Goal: Information Seeking & Learning: Find contact information

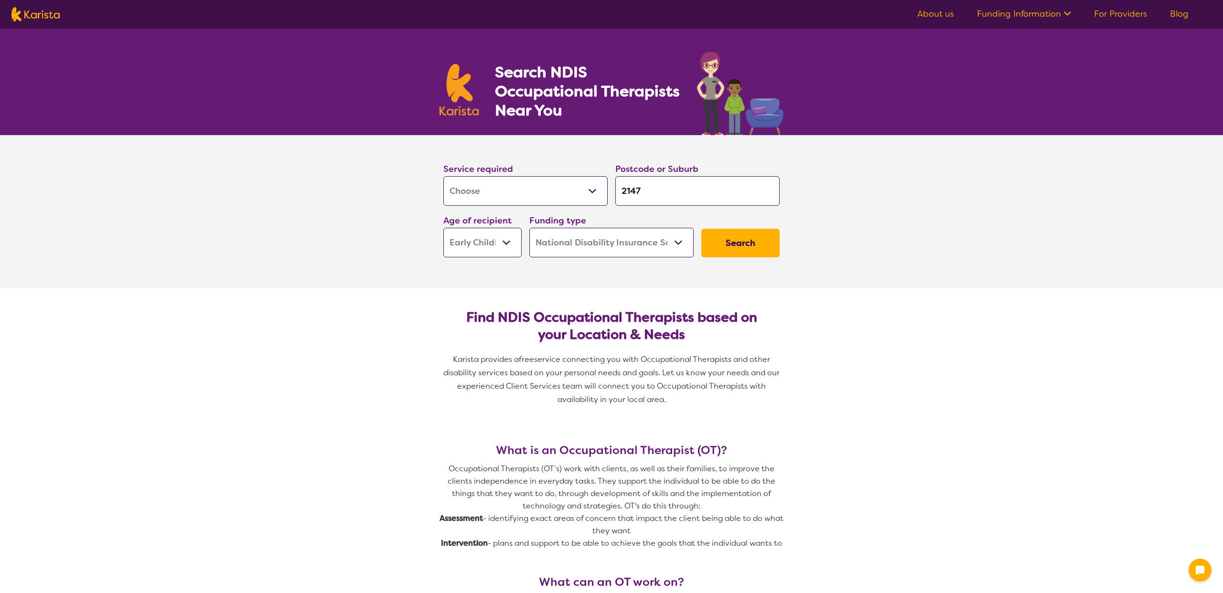
select select "[MEDICAL_DATA]"
select select "EC"
select select "NDIS"
select select "[MEDICAL_DATA]"
select select "EC"
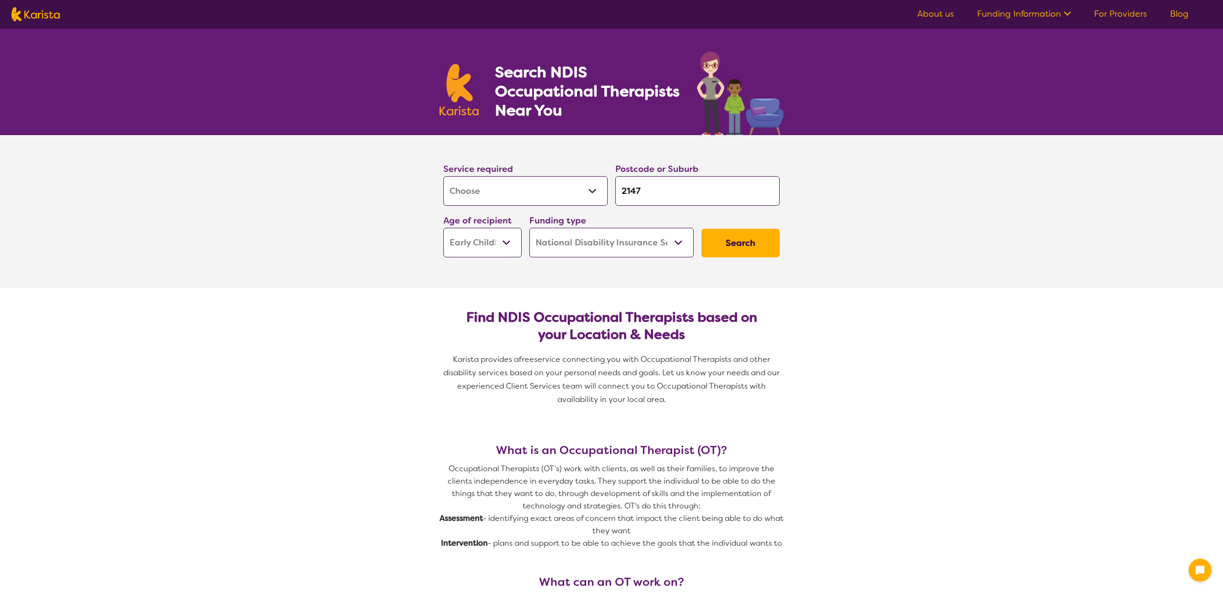
select select "NDIS"
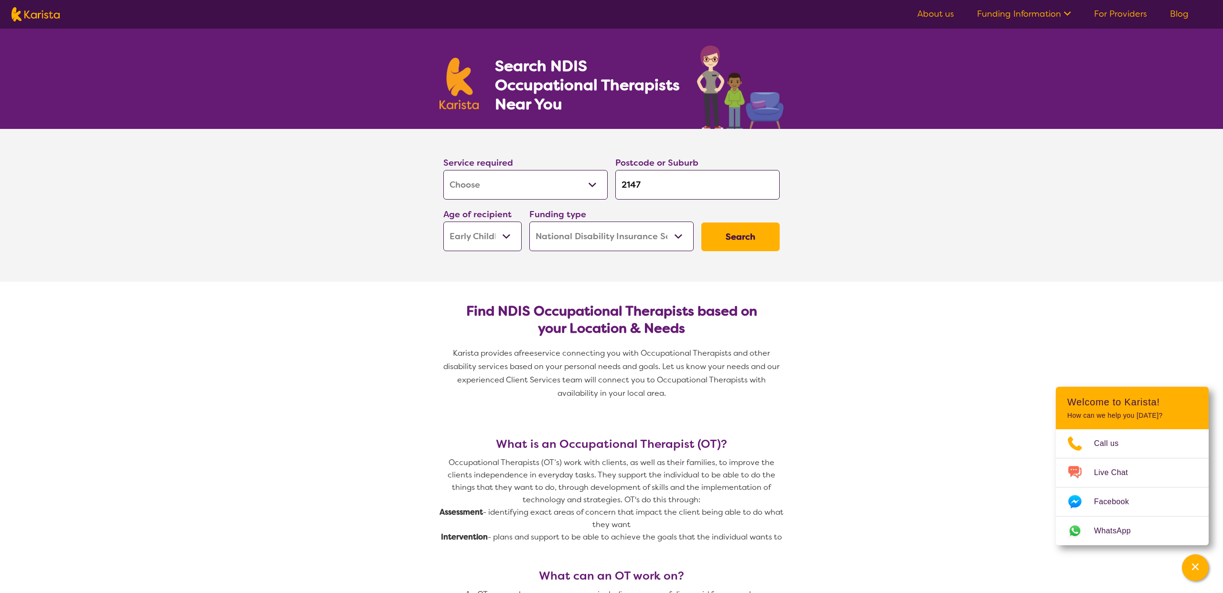
scroll to position [10, 0]
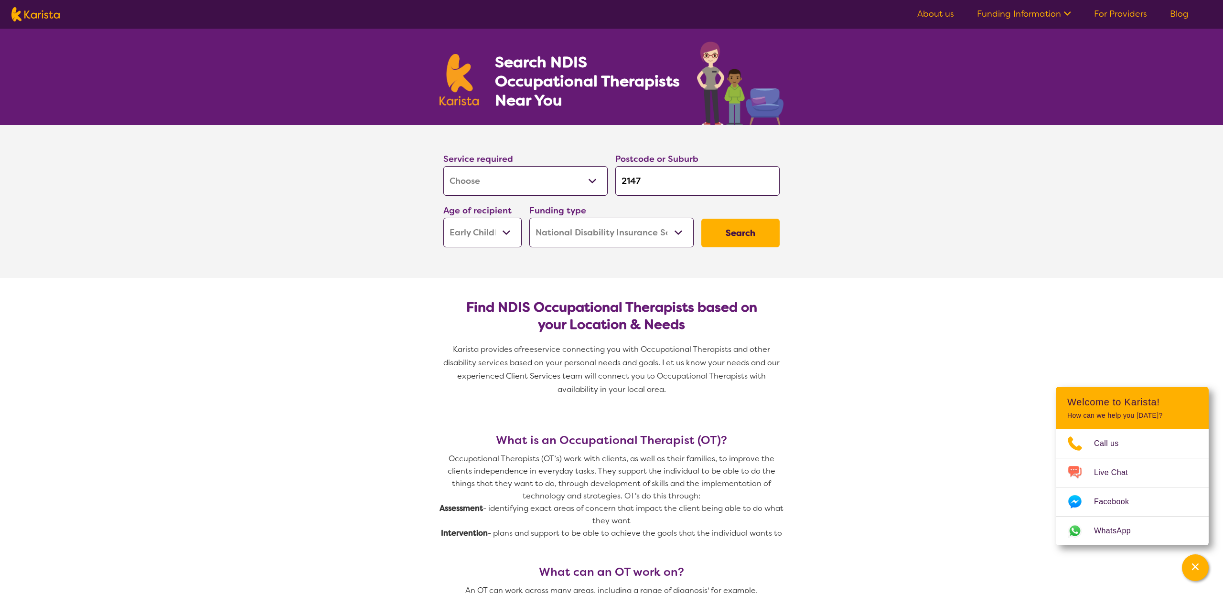
click at [714, 231] on button "Search" at bounding box center [740, 233] width 78 height 29
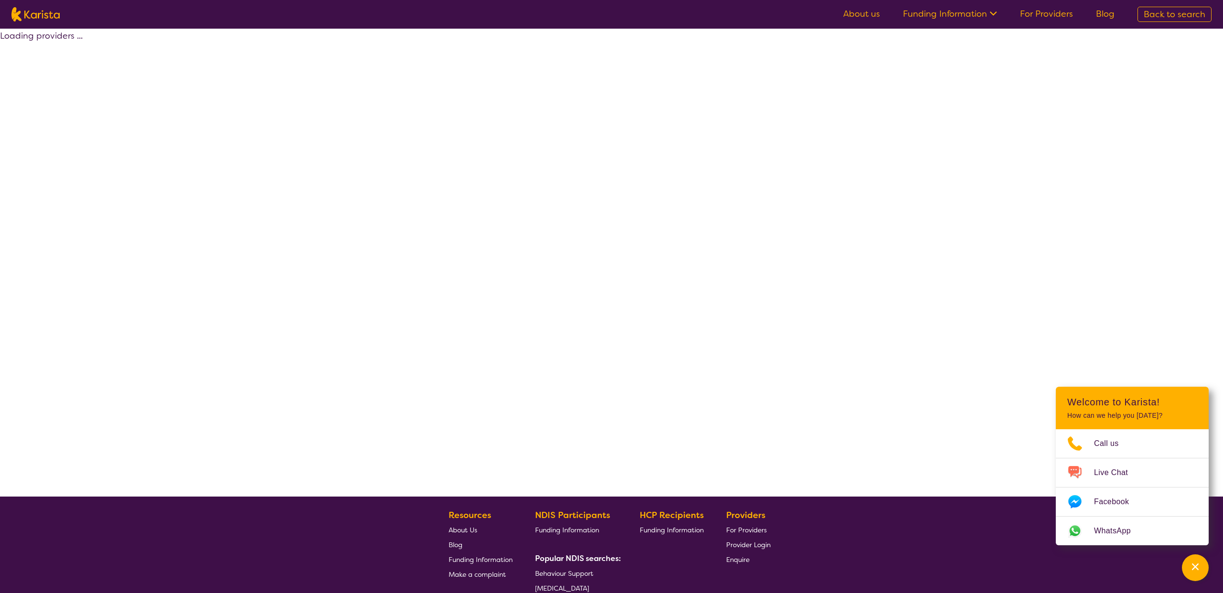
select select "by_score"
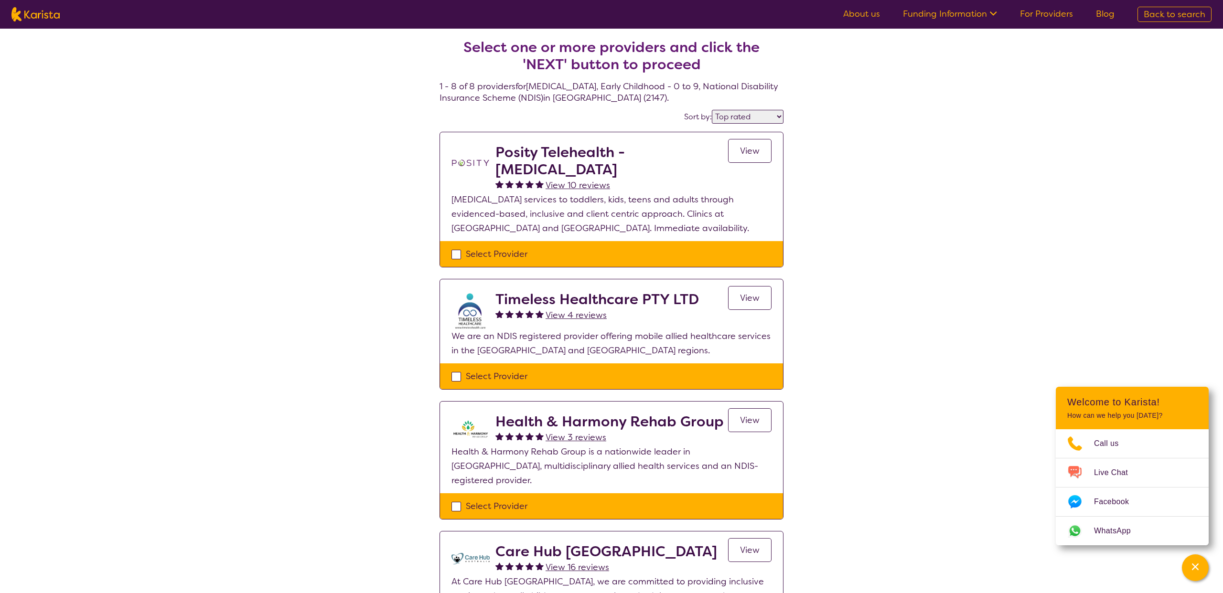
scroll to position [1, 0]
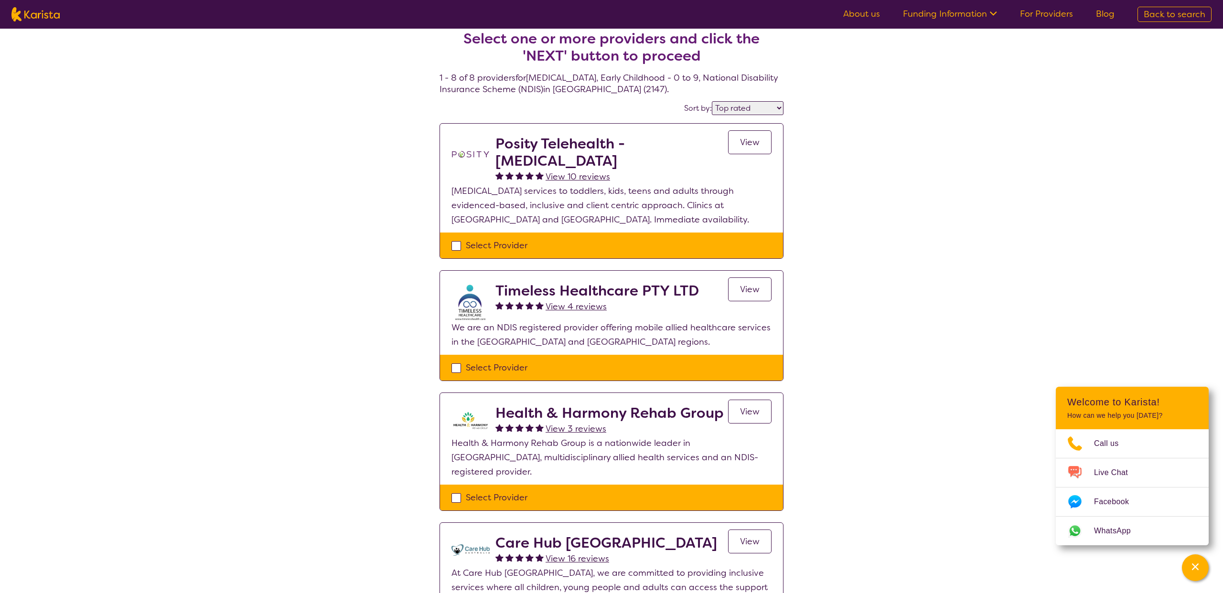
select select "[MEDICAL_DATA]"
select select "EC"
select select "NDIS"
select select "[MEDICAL_DATA]"
select select "EC"
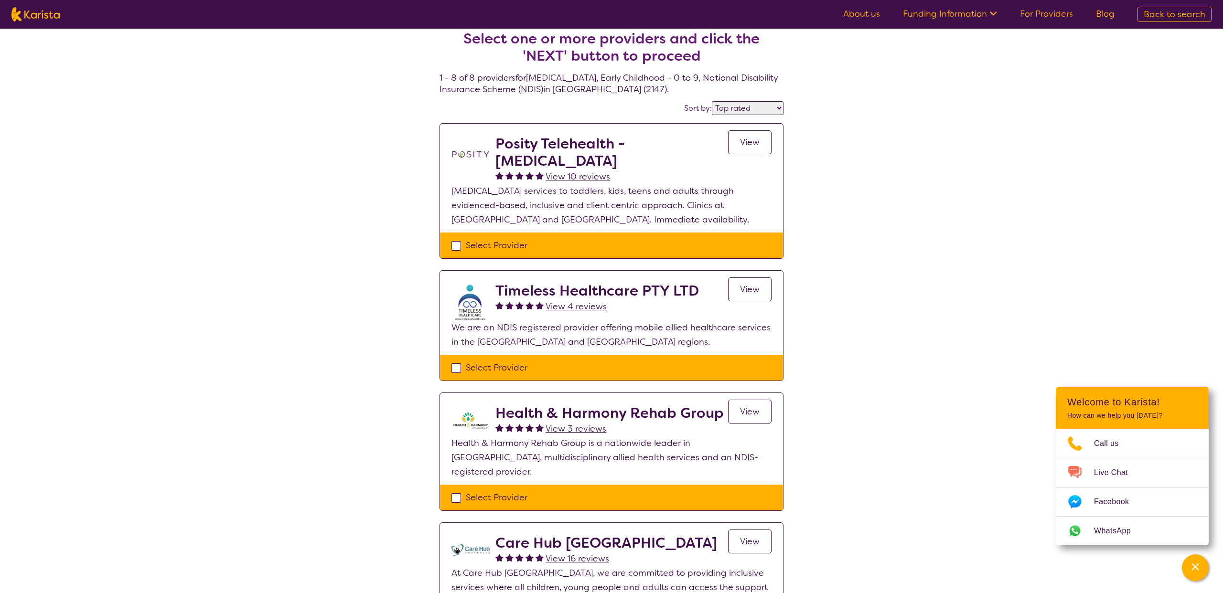
select select "NDIS"
